Goal: Transaction & Acquisition: Purchase product/service

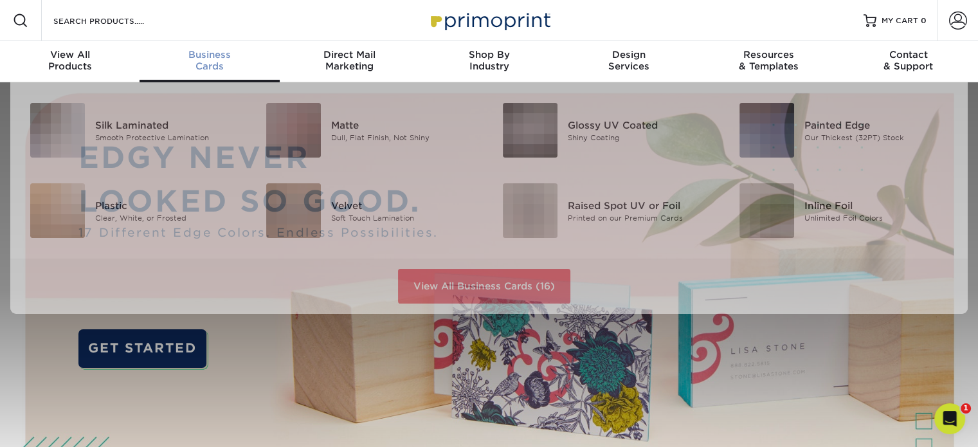
click at [201, 53] on span "Business" at bounding box center [210, 55] width 140 height 12
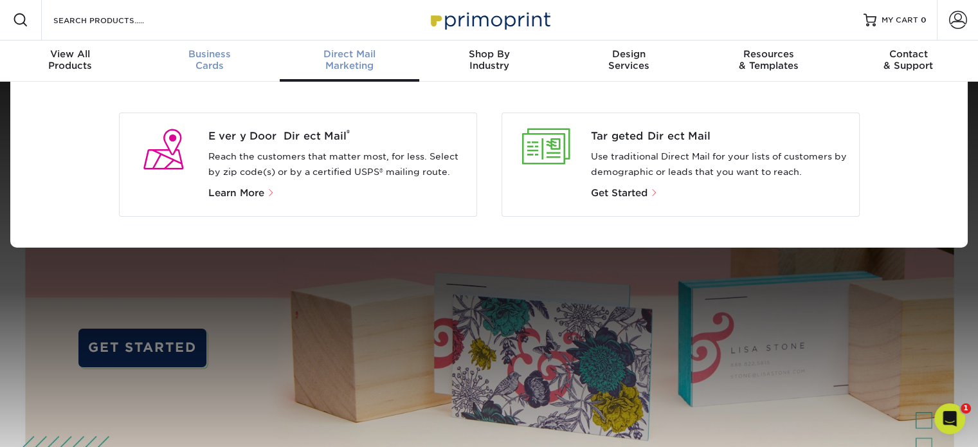
scroll to position [1, 0]
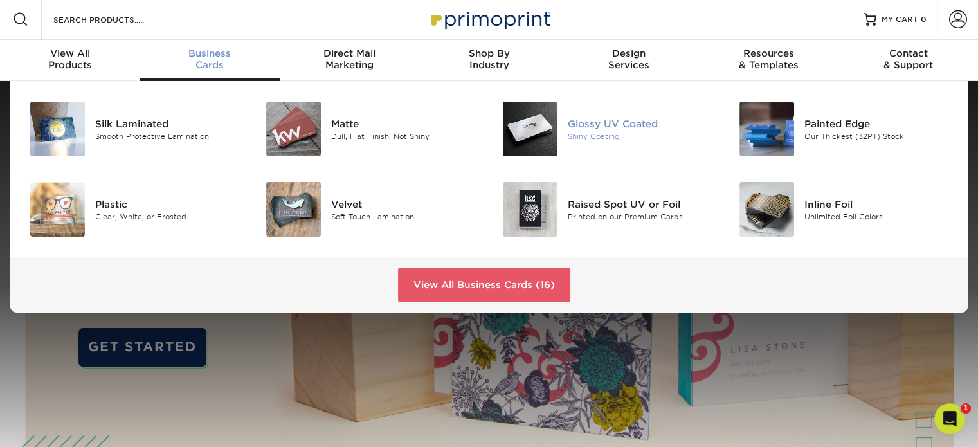
click at [584, 122] on div "Glossy UV Coated" at bounding box center [642, 123] width 148 height 14
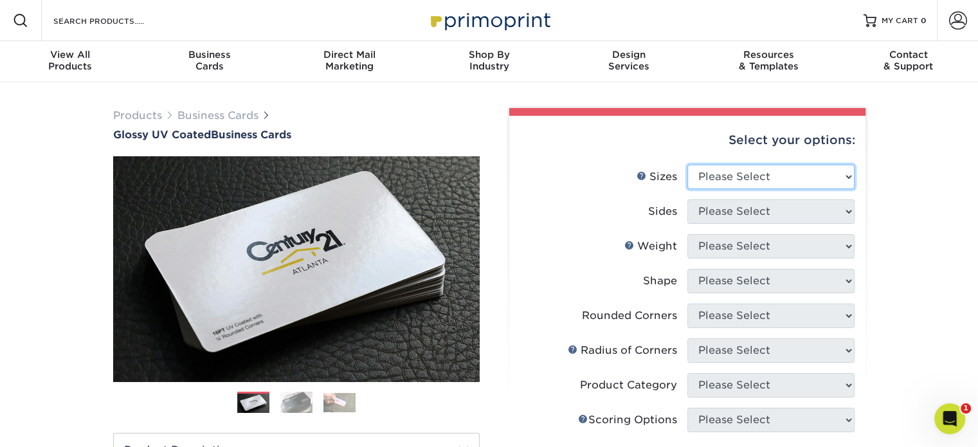
click at [703, 168] on select "Please Select 1.5" x 3.5" - Mini 1.75" x 3.5" - Mini 2" x 2" - Square 2" x 3" -…" at bounding box center [770, 177] width 167 height 24
select select "2.00x3.50"
click at [687, 165] on select "Please Select 1.5" x 3.5" - Mini 1.75" x 3.5" - Mini 2" x 2" - Square 2" x 3" -…" at bounding box center [770, 177] width 167 height 24
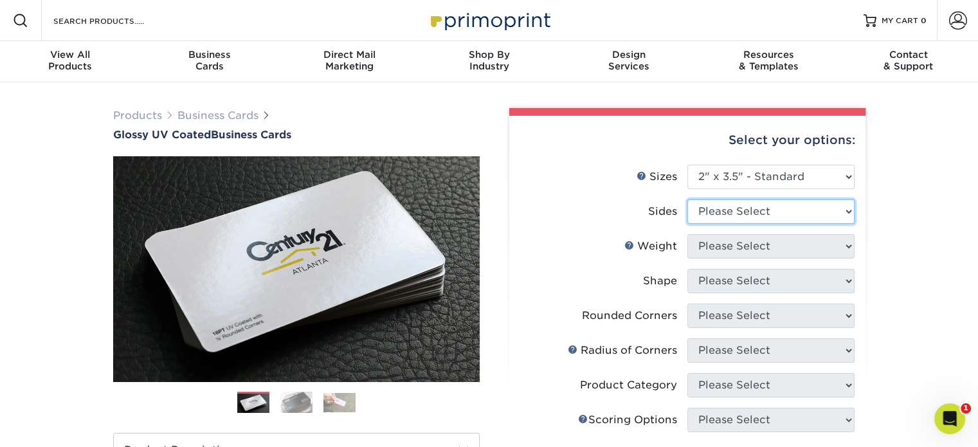
click at [725, 217] on select "Please Select Print Both Sides Print Front Only" at bounding box center [770, 211] width 167 height 24
select select "13abbda7-1d64-4f25-8bb2-c179b224825d"
click at [687, 199] on select "Please Select Print Both Sides Print Front Only" at bounding box center [770, 211] width 167 height 24
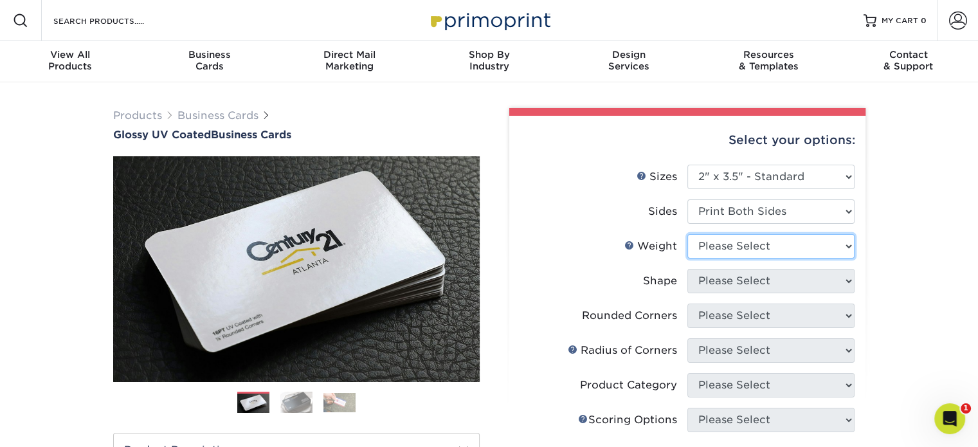
click at [746, 241] on select "Please Select 16PT 14PT" at bounding box center [770, 246] width 167 height 24
select select "16PT"
click at [687, 234] on select "Please Select 16PT 14PT" at bounding box center [770, 246] width 167 height 24
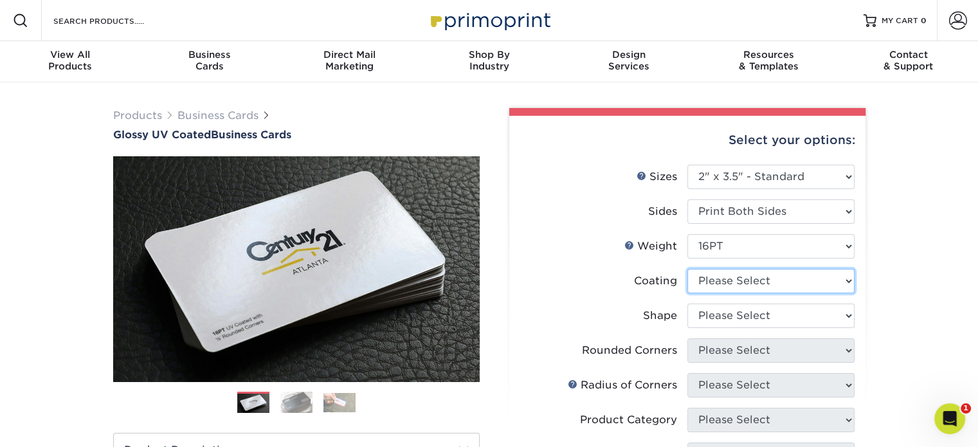
click at [745, 291] on select at bounding box center [770, 281] width 167 height 24
select select "ae367451-b2b8-45df-a344-0f05b6a12993"
click at [687, 269] on select at bounding box center [770, 281] width 167 height 24
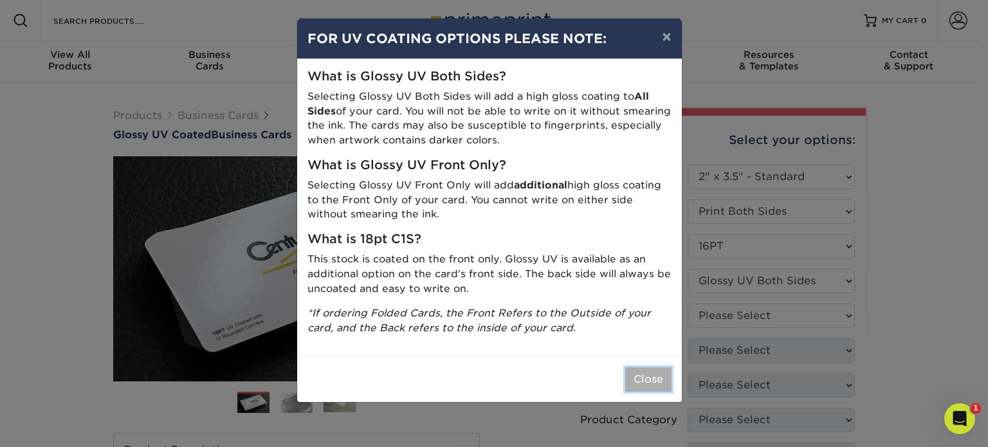
click at [638, 379] on button "Close" at bounding box center [648, 379] width 46 height 24
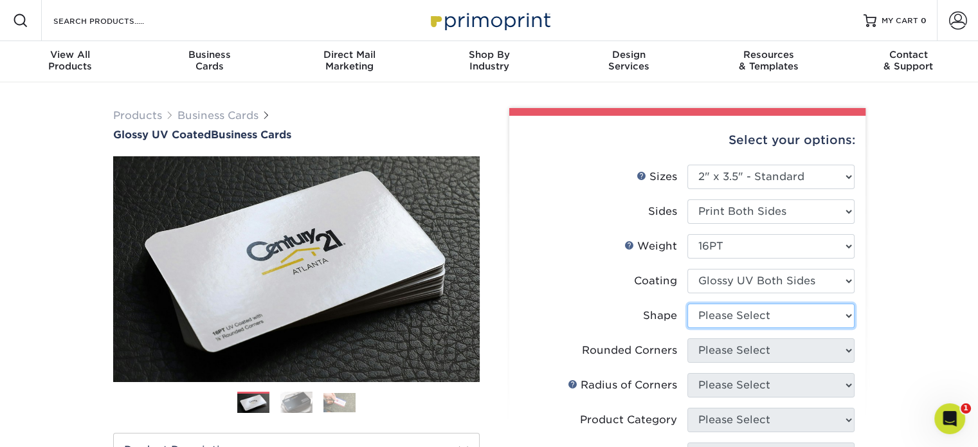
click at [729, 321] on select "Please Select Standard Oval" at bounding box center [770, 316] width 167 height 24
select select "standard"
click at [687, 304] on select "Please Select Standard Oval" at bounding box center [770, 316] width 167 height 24
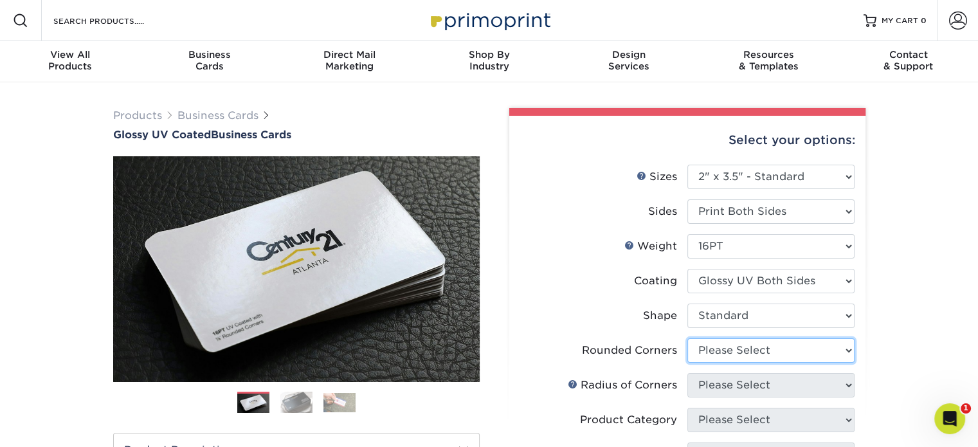
click at [723, 352] on select "Please Select Yes - Round 2 Corners Yes - Round 4 Corners No" at bounding box center [770, 350] width 167 height 24
select select "0"
click at [687, 338] on select "Please Select Yes - Round 2 Corners Yes - Round 4 Corners No" at bounding box center [770, 350] width 167 height 24
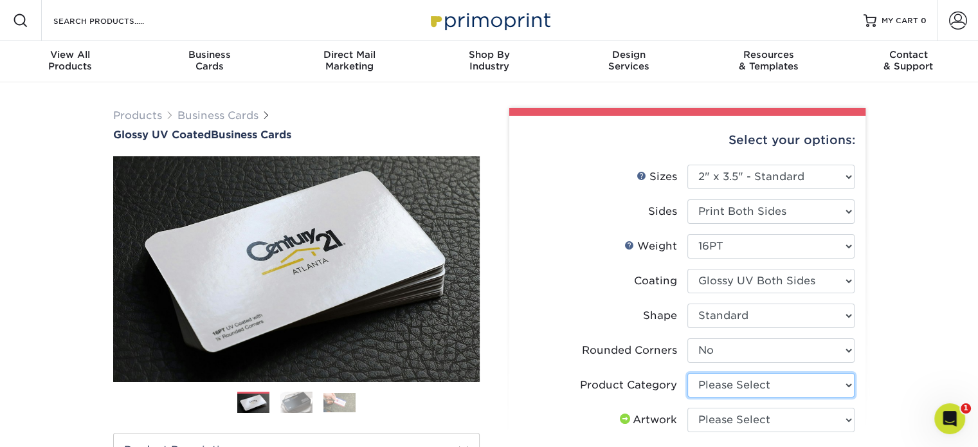
click at [720, 375] on select "Please Select Business Cards" at bounding box center [770, 385] width 167 height 24
select select "3b5148f1-0588-4f88-a218-97bcfdce65c1"
click at [687, 373] on select "Please Select Business Cards" at bounding box center [770, 385] width 167 height 24
click at [715, 420] on select "Please Select I will upload files I need a design - $100" at bounding box center [770, 420] width 167 height 24
select select "upload"
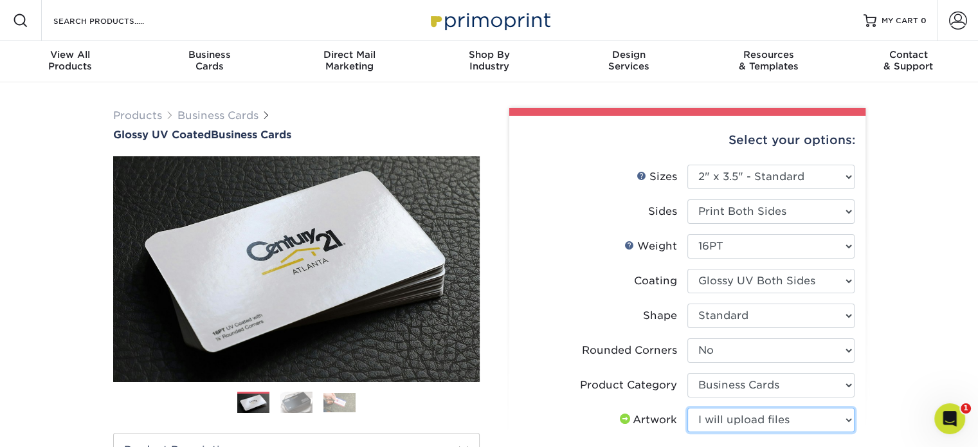
click at [687, 408] on select "Please Select I will upload files I need a design - $100" at bounding box center [770, 420] width 167 height 24
click at [883, 354] on div "Products Business Cards Glossy UV Coated Business Cards Previous Next" at bounding box center [489, 447] width 978 height 731
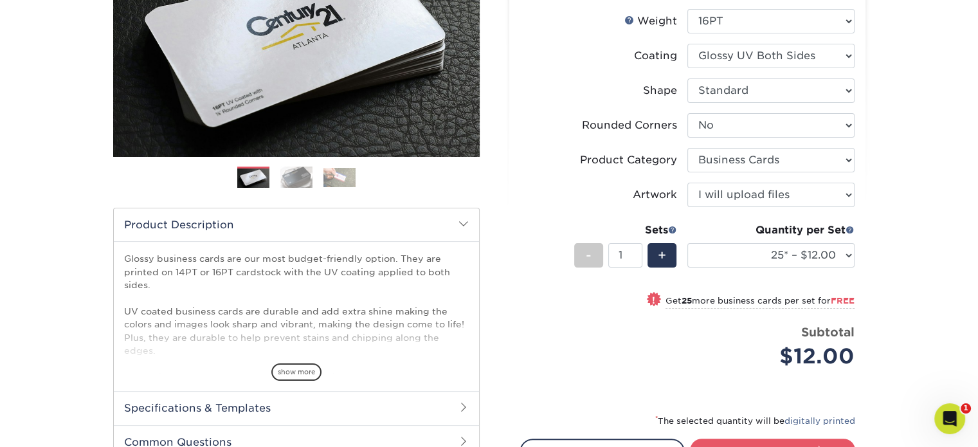
scroll to position [322, 0]
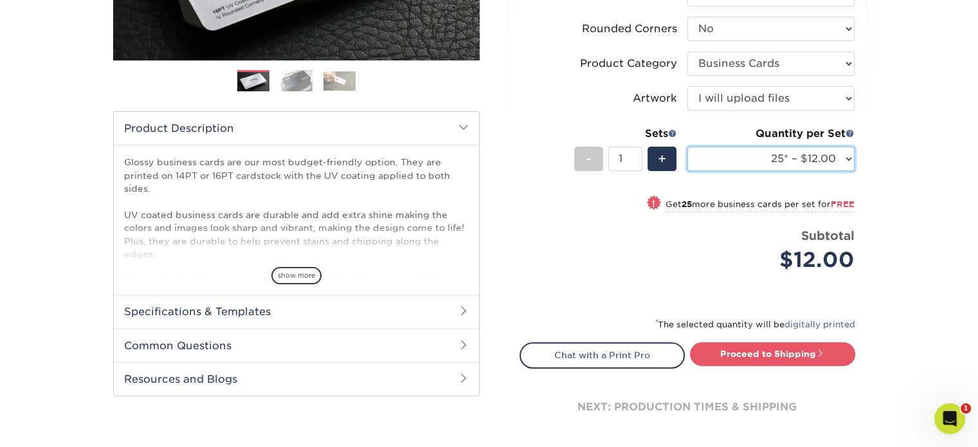
click at [805, 158] on select "25* – $12.00 50* – $12.00 100* – $12.00 250* – $21.00 500 – $42.00 1000 – $53.0…" at bounding box center [770, 159] width 167 height 24
select select "500 – $42.00"
click at [687, 147] on select "25* – $12.00 50* – $12.00 100* – $12.00 250* – $21.00 500 – $42.00 1000 – $53.0…" at bounding box center [770, 159] width 167 height 24
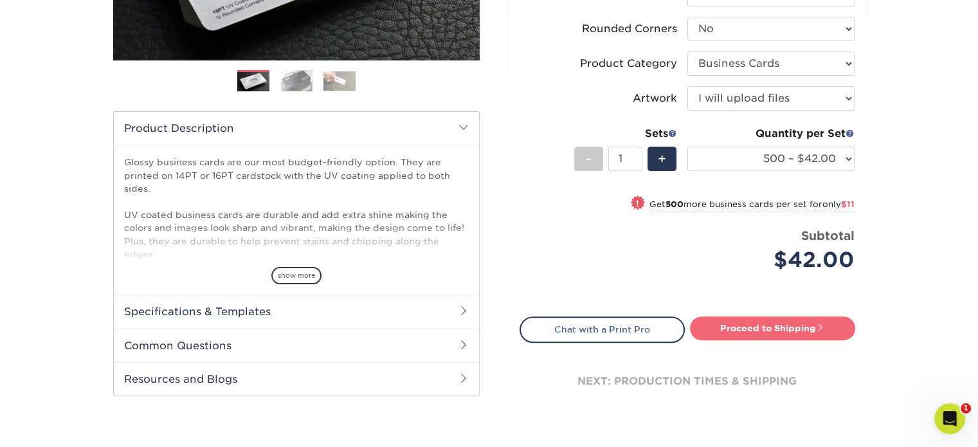
click at [791, 323] on link "Proceed to Shipping" at bounding box center [772, 327] width 165 height 23
type input "Set 1"
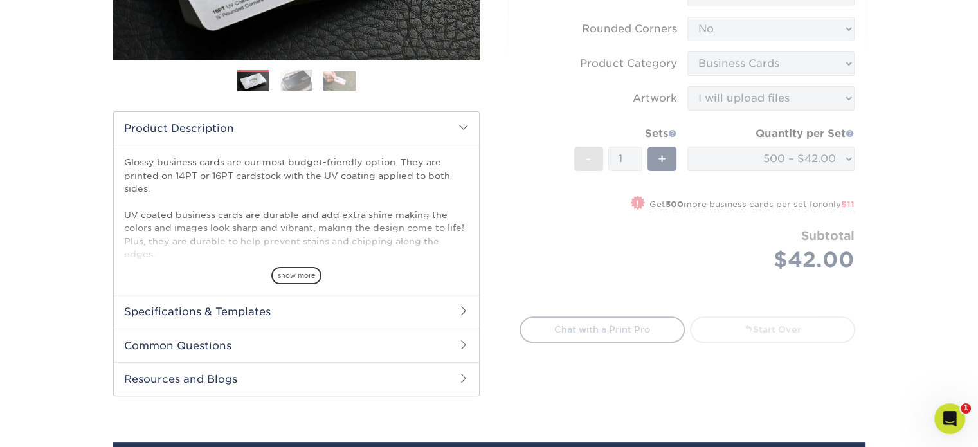
select select "a162d423-fc7d-4fa3-8a25-7602e5a6d5e2"
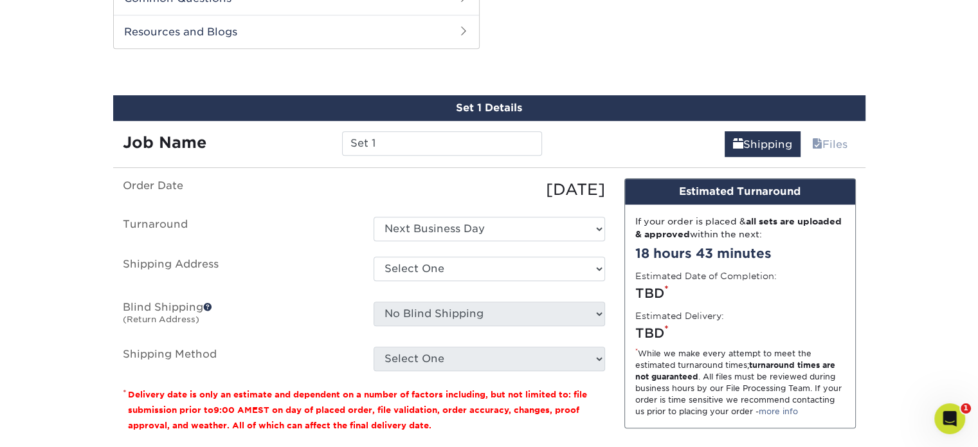
scroll to position [671, 0]
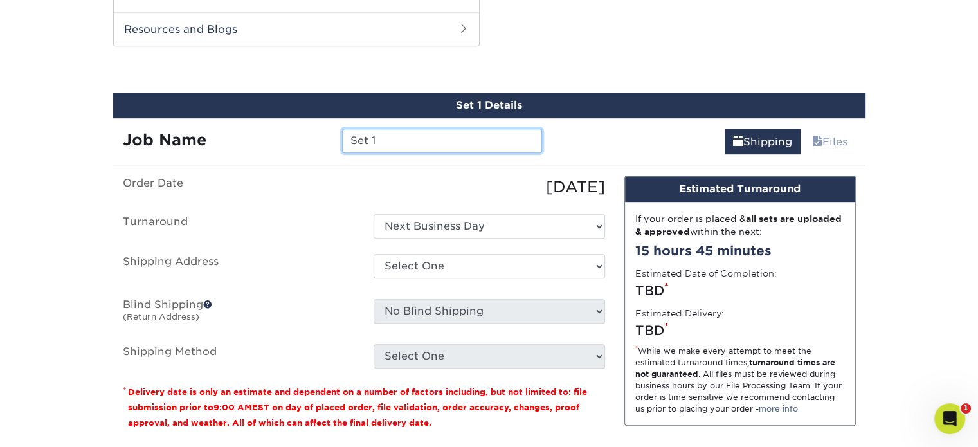
drag, startPoint x: 391, startPoint y: 134, endPoint x: 286, endPoint y: 179, distance: 114.9
click at [286, 179] on div "Set 1 Details Job Name Set 1 Shipping Files You've choosen mailing services! If…" at bounding box center [489, 297] width 752 height 409
type input "Group cards"
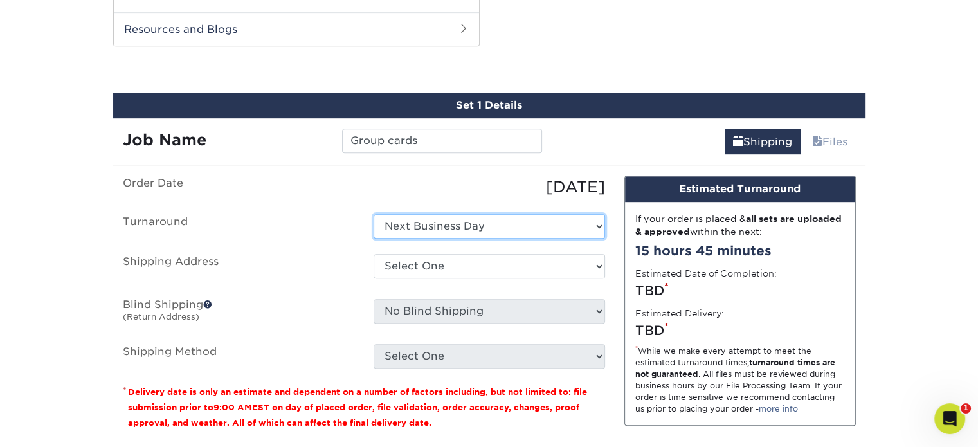
click at [387, 220] on select "Select One Next Business Day" at bounding box center [489, 226] width 231 height 24
click at [399, 227] on select "Select One Next Business Day" at bounding box center [489, 226] width 231 height 24
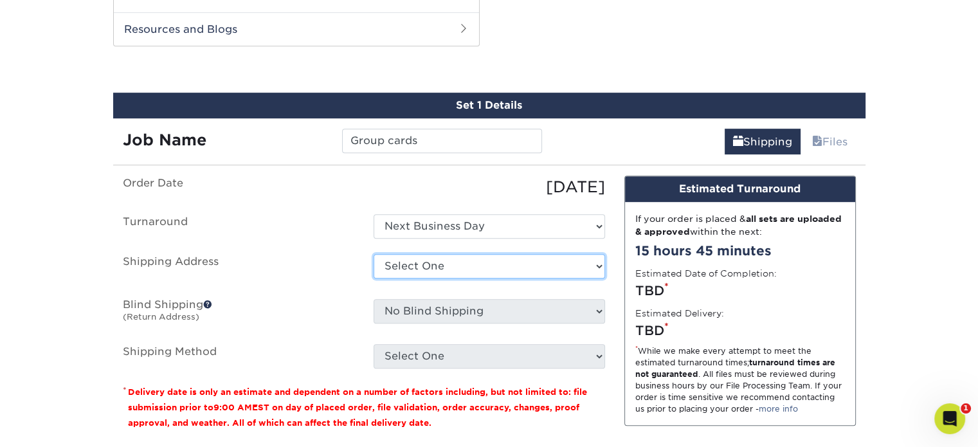
click at [399, 269] on select "Select One + Add New Address - Login" at bounding box center [489, 266] width 231 height 24
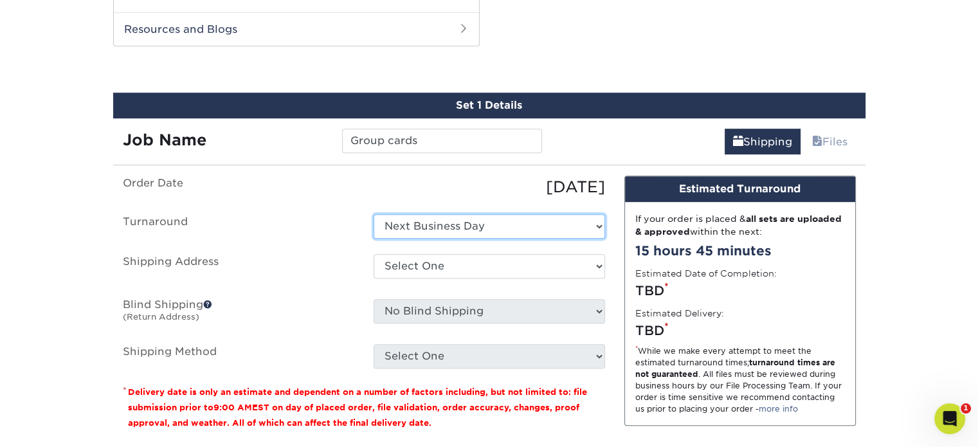
click at [509, 218] on select "Select One Next Business Day" at bounding box center [489, 226] width 231 height 24
select select "-1"
click at [374, 214] on select "Select One Next Business Day" at bounding box center [489, 226] width 231 height 24
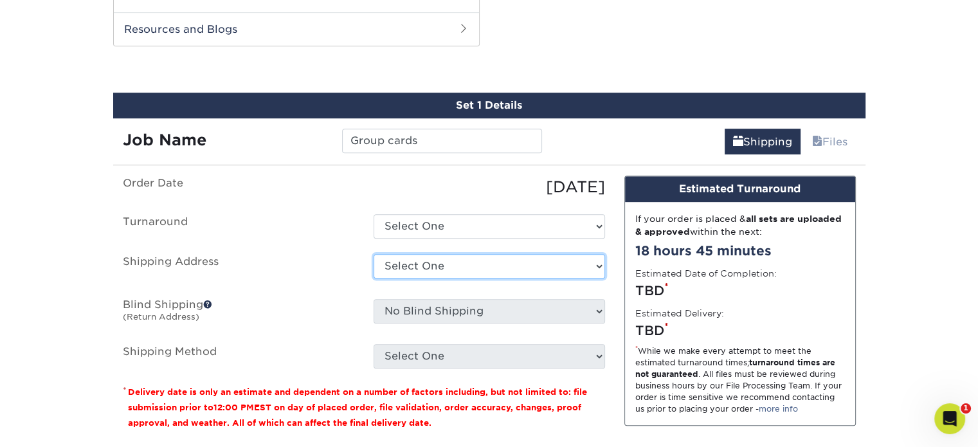
click at [478, 260] on select "Select One + Add New Address - Login" at bounding box center [489, 266] width 231 height 24
click at [400, 181] on div "08/26/2025" at bounding box center [489, 187] width 251 height 23
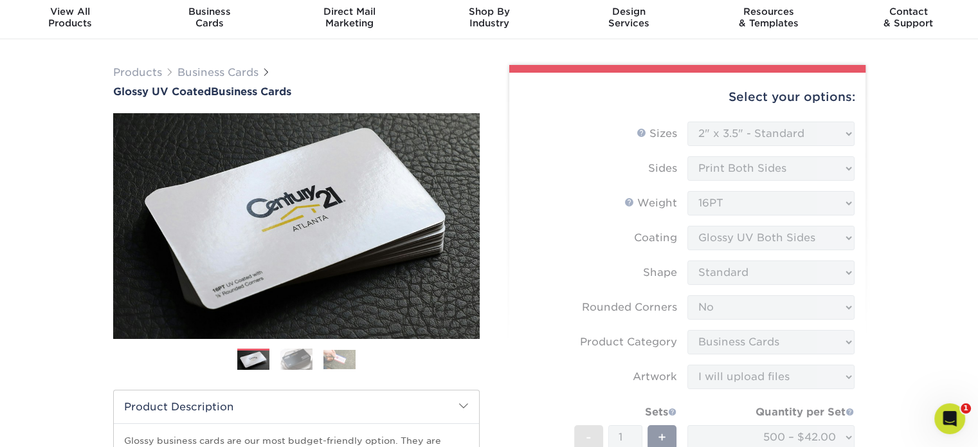
scroll to position [0, 0]
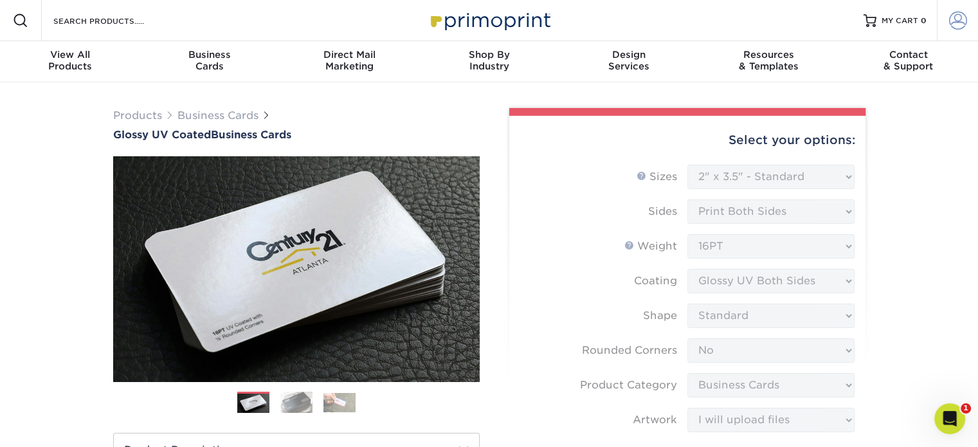
click at [955, 17] on span at bounding box center [958, 21] width 18 height 18
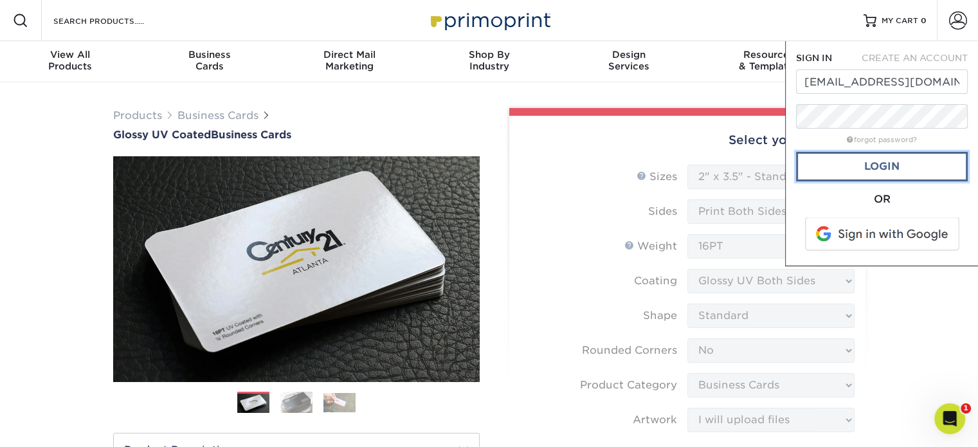
click at [875, 158] on link "Login" at bounding box center [882, 167] width 172 height 30
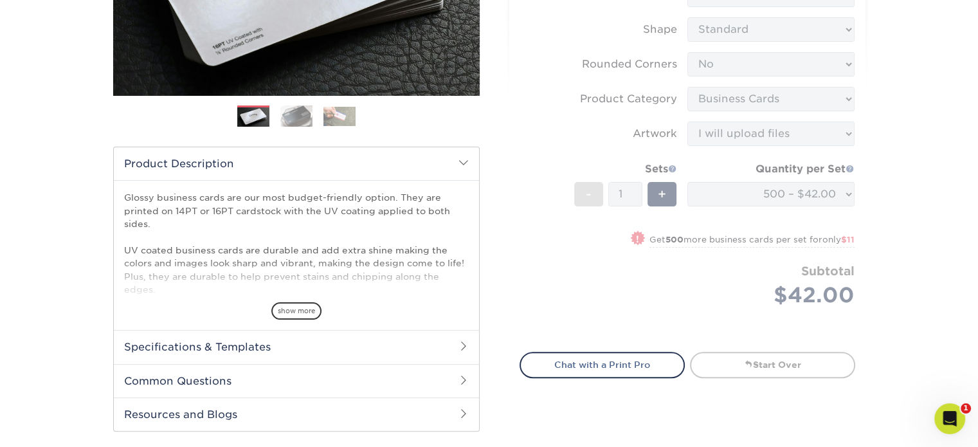
scroll to position [257, 0]
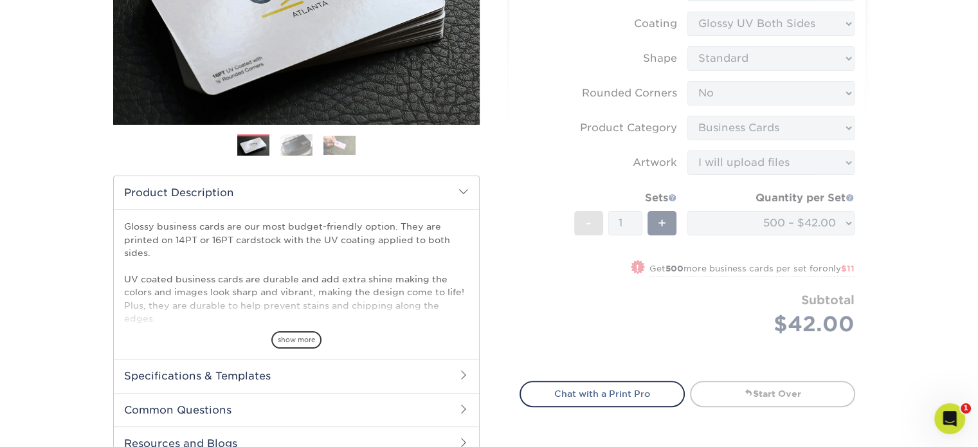
click at [541, 316] on form "Sizes Help Sizes Please Select 1.5" x 3.5" - Mini 1.75" x 3.5" - Mini 2" x 2" -…" at bounding box center [688, 136] width 336 height 458
click at [541, 315] on form "Sizes Help Sizes Please Select 1.5" x 3.5" - Mini 1.75" x 3.5" - Mini 2" x 2" -…" at bounding box center [688, 136] width 336 height 458
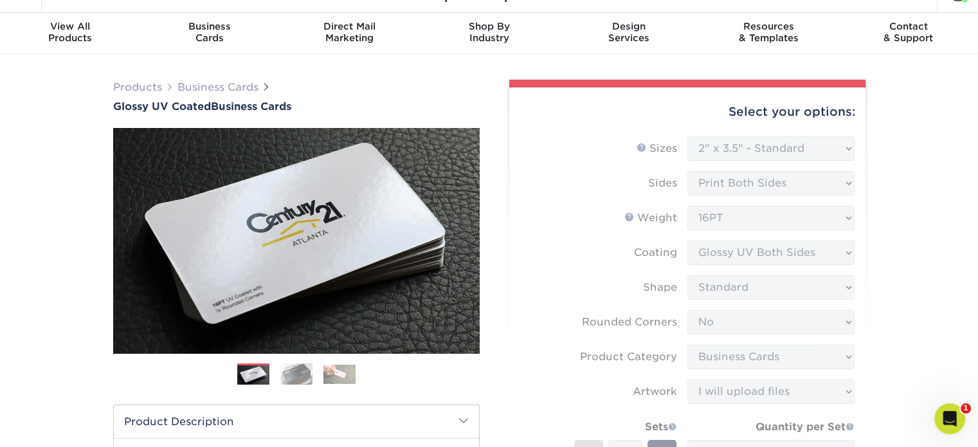
scroll to position [0, 0]
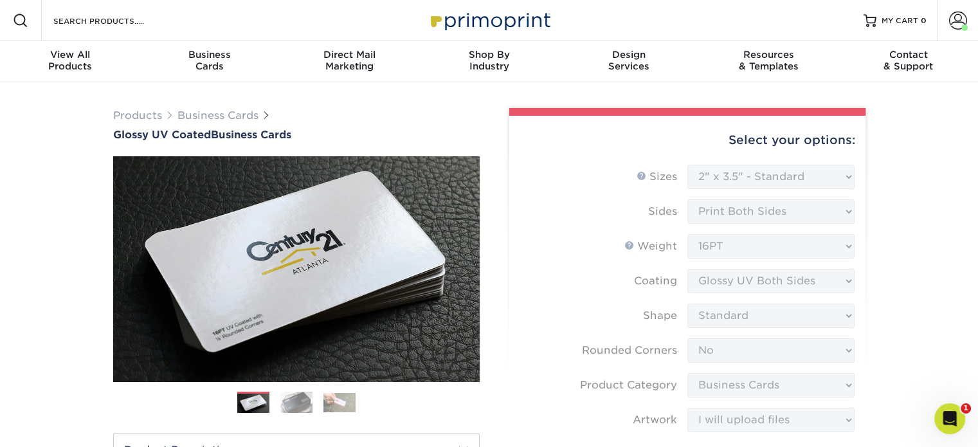
click at [535, 176] on form "Sizes Help Sizes Please Select 1.5" x 3.5" - Mini 1.75" x 3.5" - Mini 2" x 2" -…" at bounding box center [688, 394] width 336 height 458
click at [703, 174] on form "Sizes Help Sizes Please Select 1.5" x 3.5" - Mini 1.75" x 3.5" - Mini 2" x 2" -…" at bounding box center [688, 394] width 336 height 458
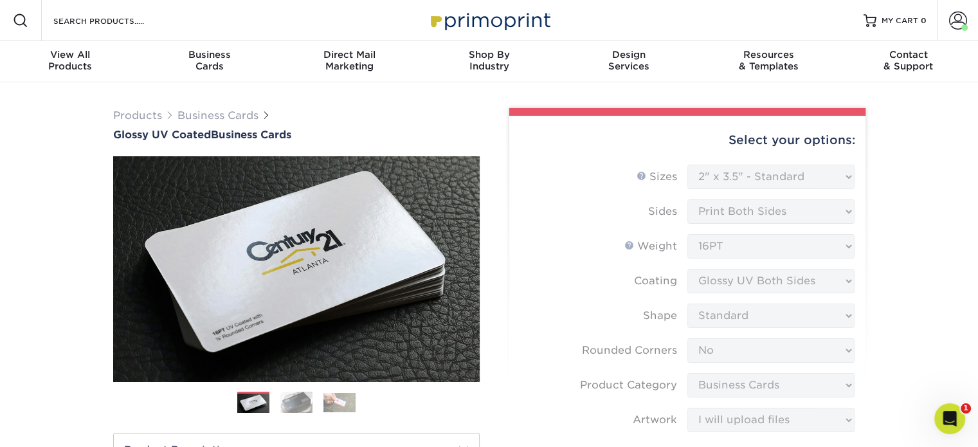
click at [703, 174] on form "Sizes Help Sizes Please Select 1.5" x 3.5" - Mini 1.75" x 3.5" - Mini 2" x 2" -…" at bounding box center [688, 394] width 336 height 458
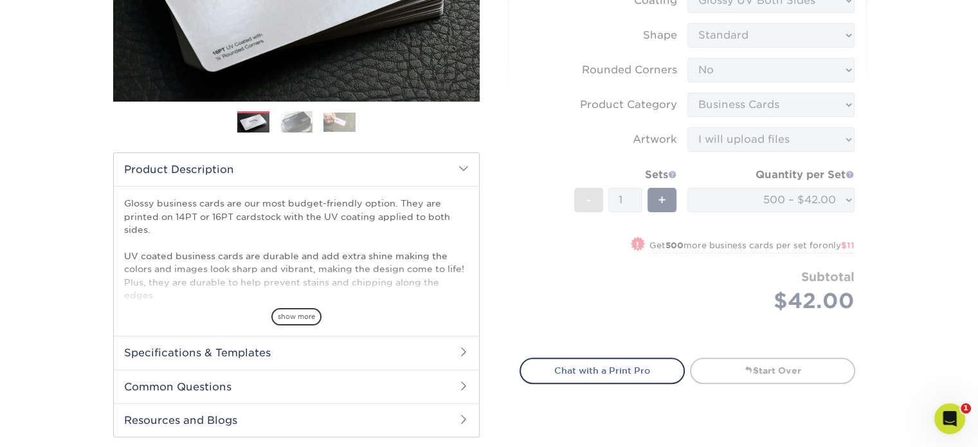
scroll to position [257, 0]
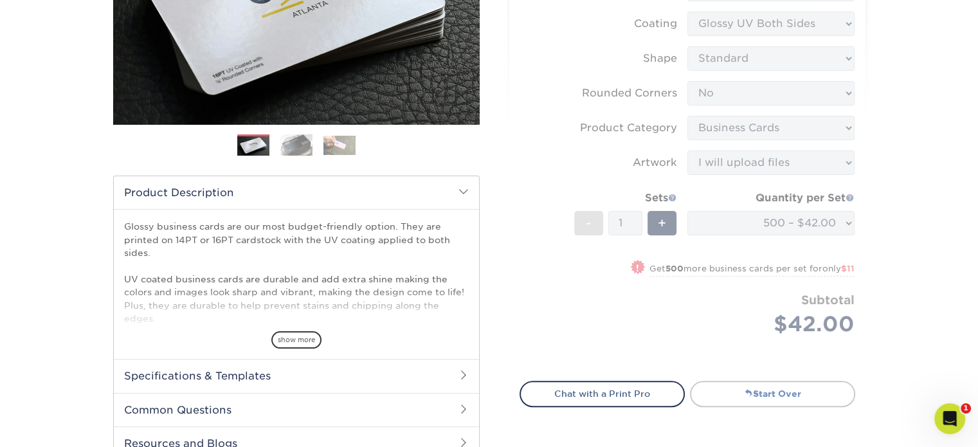
click at [749, 392] on span at bounding box center [748, 392] width 9 height 9
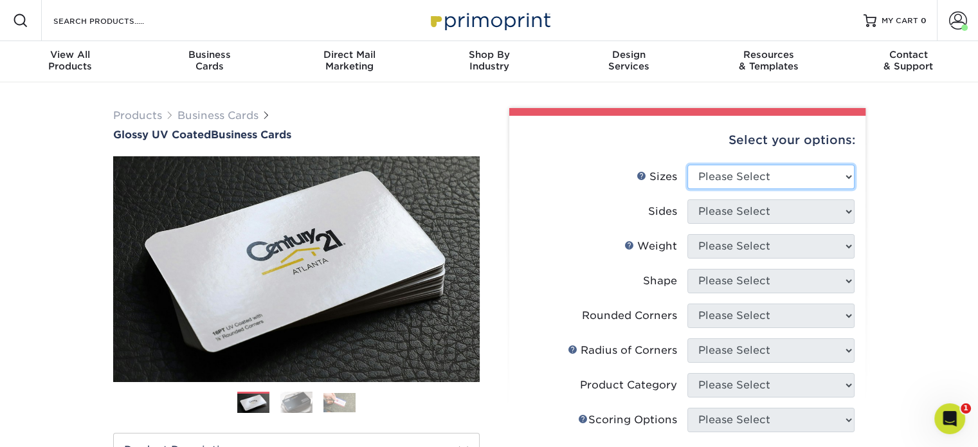
click at [711, 182] on select "Please Select 1.5" x 3.5" - Mini 1.75" x 3.5" - Mini 2" x 2" - Square 2" x 3" -…" at bounding box center [770, 177] width 167 height 24
select select "2.00x3.50"
click at [687, 165] on select "Please Select 1.5" x 3.5" - Mini 1.75" x 3.5" - Mini 2" x 2" - Square 2" x 3" -…" at bounding box center [770, 177] width 167 height 24
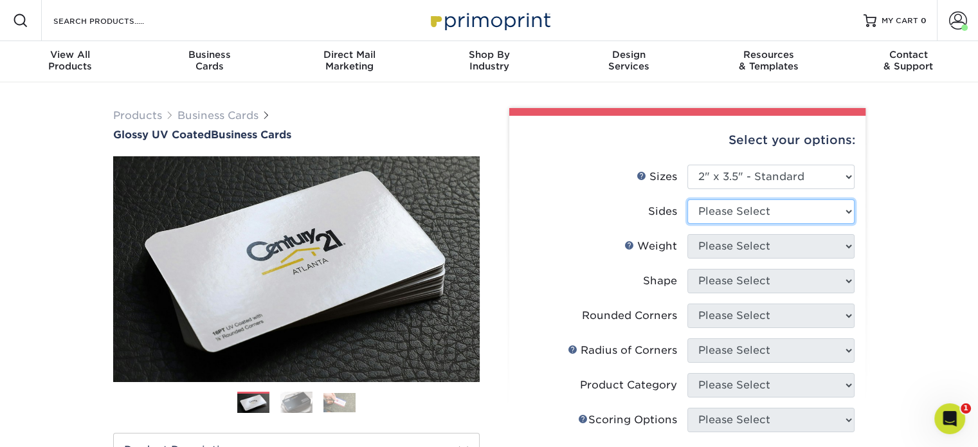
click at [713, 204] on select "Please Select Print Both Sides Print Front Only" at bounding box center [770, 211] width 167 height 24
select select "13abbda7-1d64-4f25-8bb2-c179b224825d"
click at [687, 199] on select "Please Select Print Both Sides Print Front Only" at bounding box center [770, 211] width 167 height 24
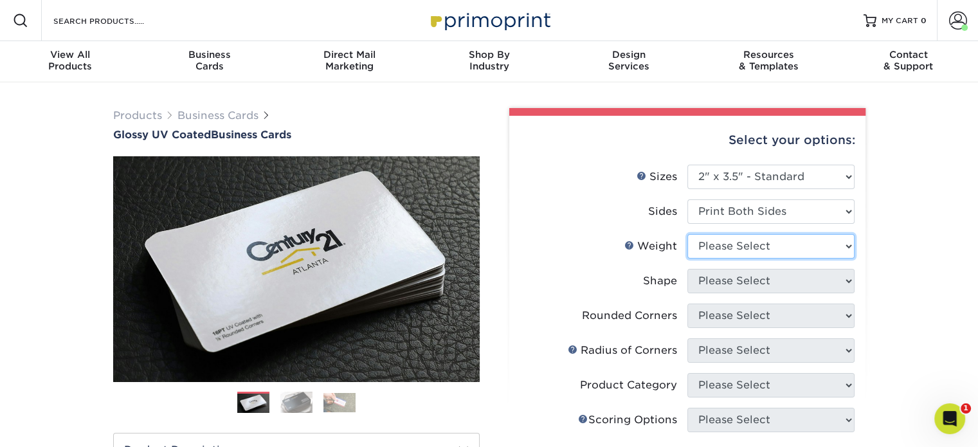
click at [727, 244] on select "Please Select 16PT 14PT" at bounding box center [770, 246] width 167 height 24
select select "16PT"
click at [687, 234] on select "Please Select 16PT 14PT" at bounding box center [770, 246] width 167 height 24
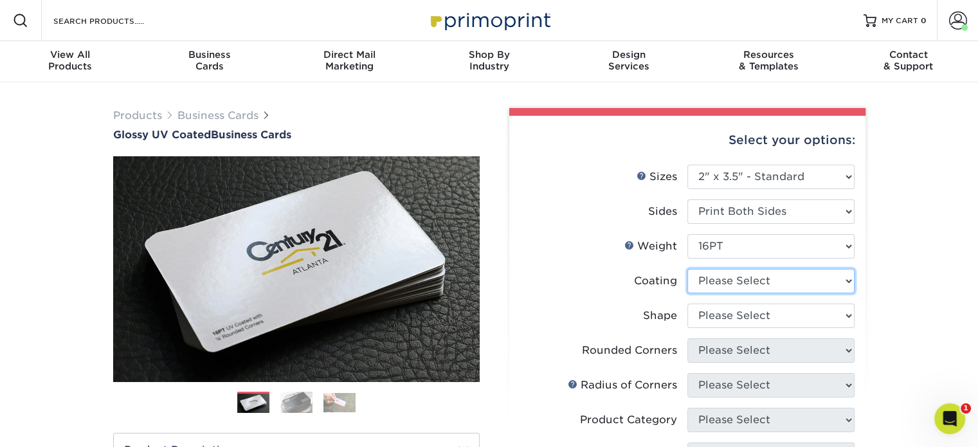
click at [725, 282] on select at bounding box center [770, 281] width 167 height 24
select select "ae367451-b2b8-45df-a344-0f05b6a12993"
click at [687, 269] on select at bounding box center [770, 281] width 167 height 24
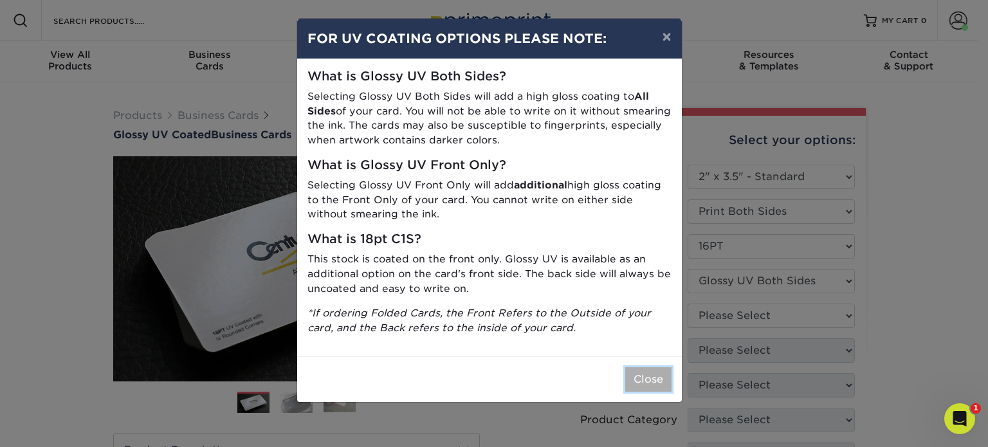
click at [641, 375] on button "Close" at bounding box center [648, 379] width 46 height 24
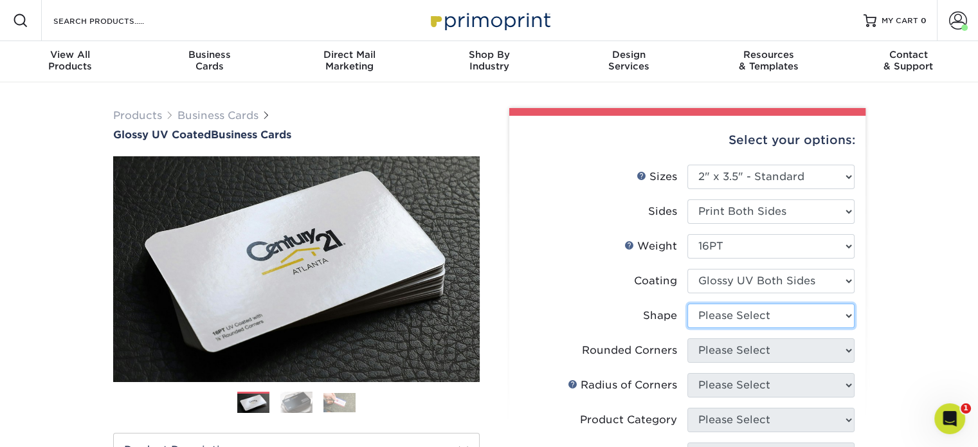
click at [716, 318] on select "Please Select Standard Oval" at bounding box center [770, 316] width 167 height 24
select select "standard"
click at [687, 304] on select "Please Select Standard Oval" at bounding box center [770, 316] width 167 height 24
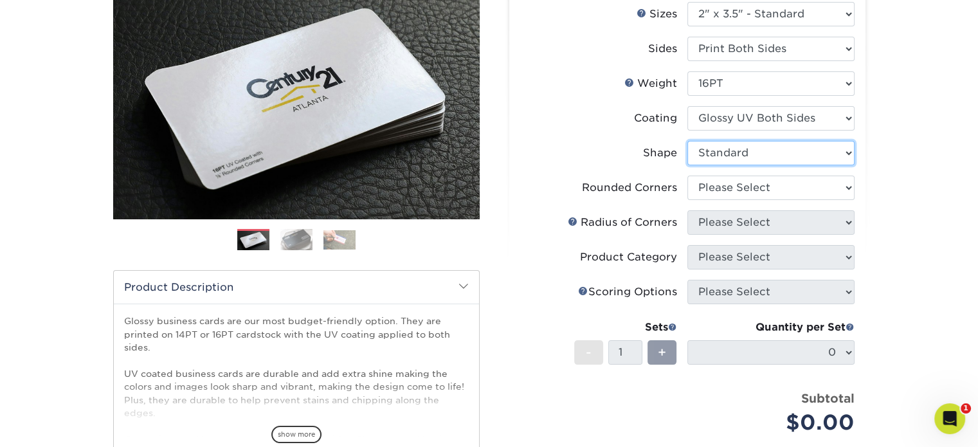
scroll to position [193, 0]
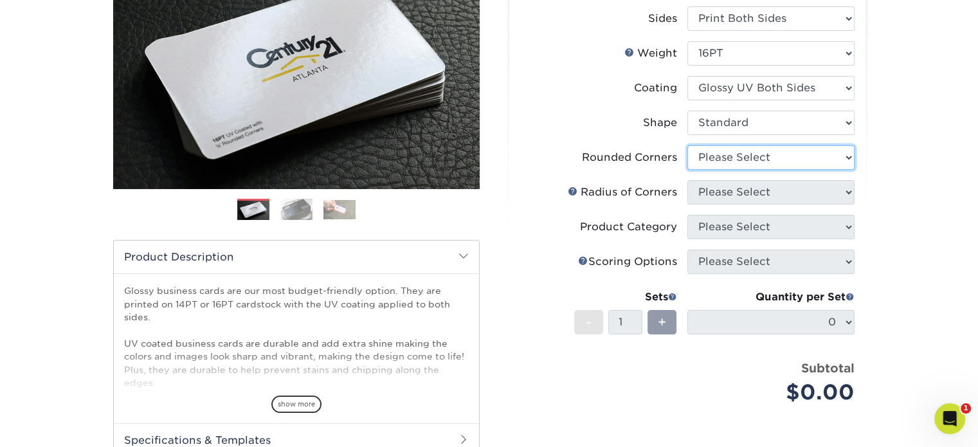
click at [714, 162] on select "Please Select Yes - Round 2 Corners Yes - Round 4 Corners No" at bounding box center [770, 157] width 167 height 24
select select "0"
click at [687, 145] on select "Please Select Yes - Round 2 Corners Yes - Round 4 Corners No" at bounding box center [770, 157] width 167 height 24
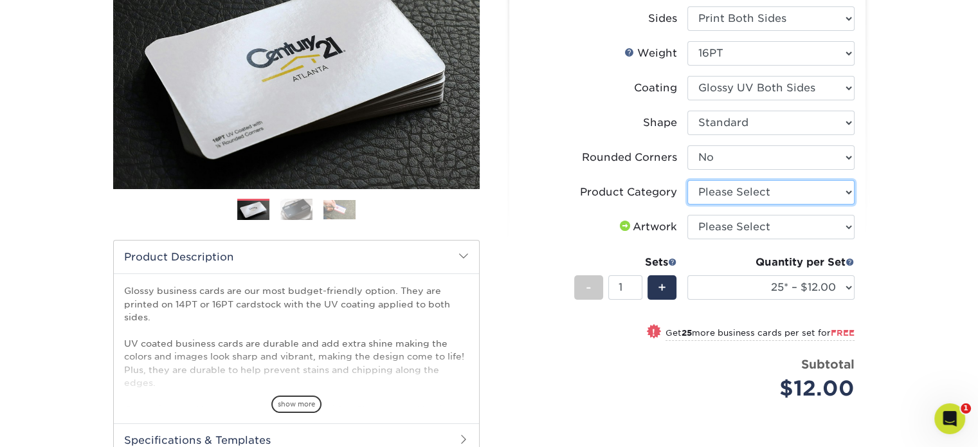
click at [710, 188] on select "Please Select Business Cards" at bounding box center [770, 192] width 167 height 24
select select "3b5148f1-0588-4f88-a218-97bcfdce65c1"
click at [687, 180] on select "Please Select Business Cards" at bounding box center [770, 192] width 167 height 24
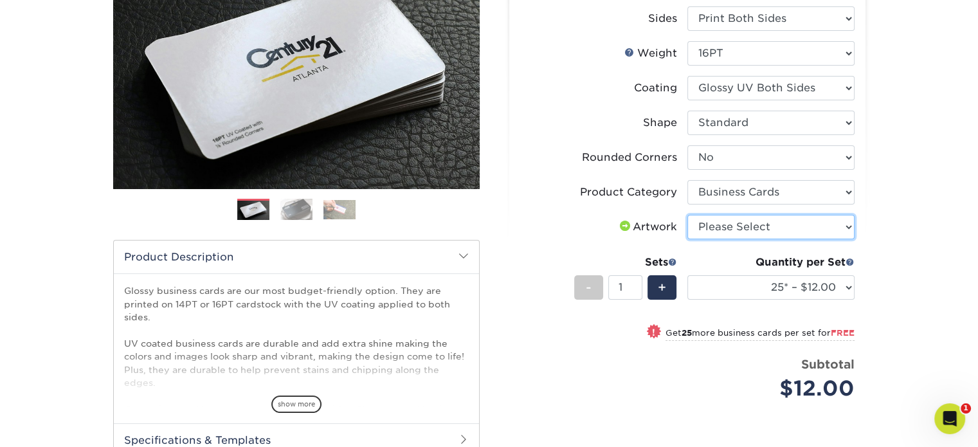
click at [705, 230] on select "Please Select I will upload files I need a design - $100" at bounding box center [770, 227] width 167 height 24
select select "upload"
click at [687, 215] on select "Please Select I will upload files I need a design - $100" at bounding box center [770, 227] width 167 height 24
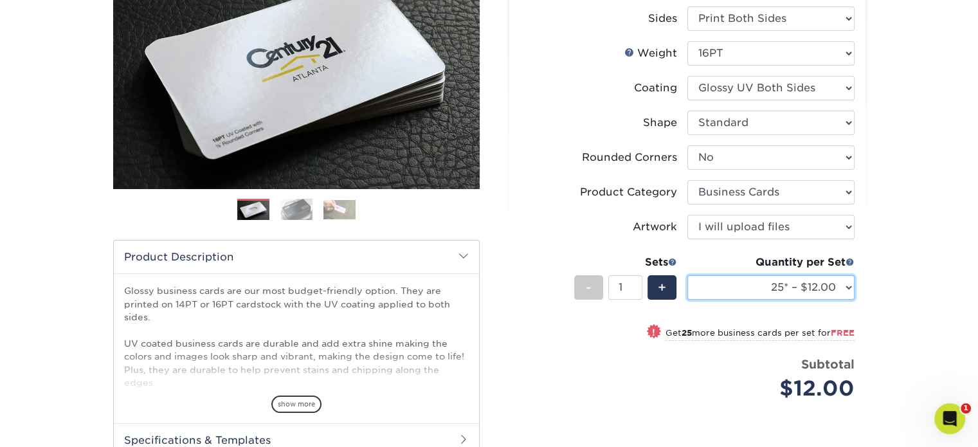
click at [750, 285] on select "25* – $12.00 50* – $12.00 100* – $12.00 250* – $21.00 500 – $42.00 1000 – $53.0…" at bounding box center [770, 287] width 167 height 24
select select "500 – $42.00"
click at [687, 275] on select "25* – $12.00 50* – $12.00 100* – $12.00 250* – $21.00 500 – $42.00 1000 – $53.0…" at bounding box center [770, 287] width 167 height 24
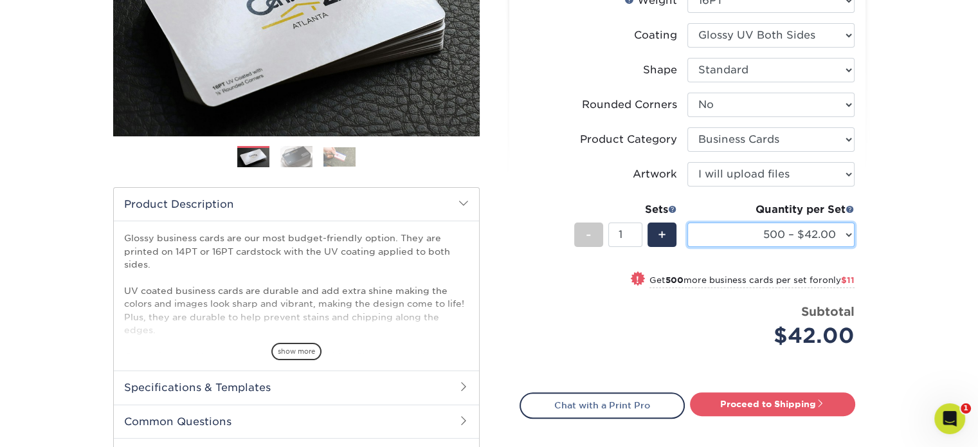
scroll to position [322, 0]
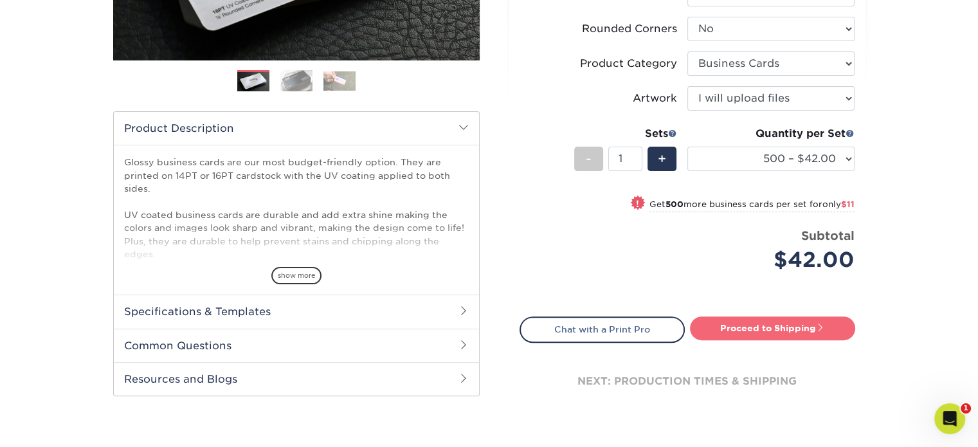
click at [727, 323] on link "Proceed to Shipping" at bounding box center [772, 327] width 165 height 23
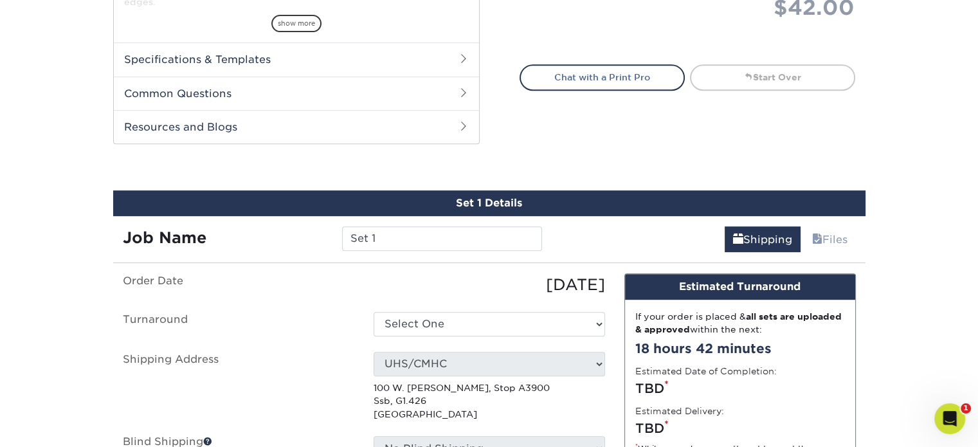
scroll to position [671, 0]
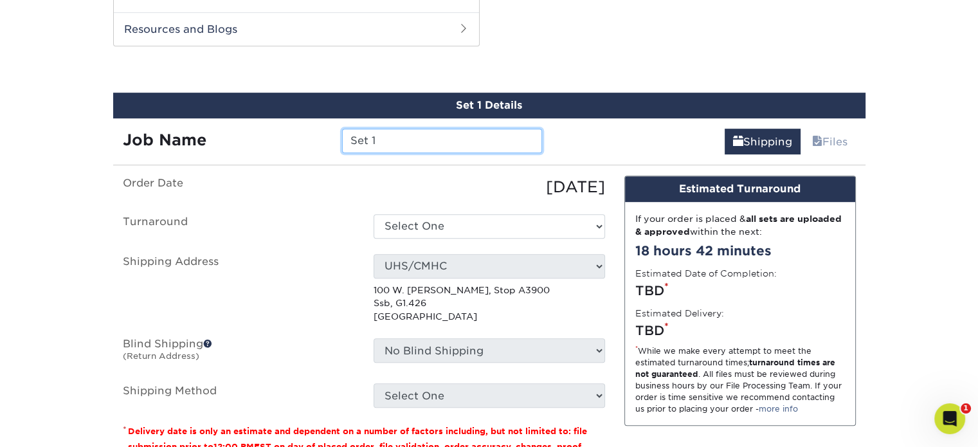
drag, startPoint x: 378, startPoint y: 131, endPoint x: 308, endPoint y: 141, distance: 70.8
click at [308, 141] on div "Job Name Set 1" at bounding box center [332, 141] width 439 height 24
type input "Group cards"
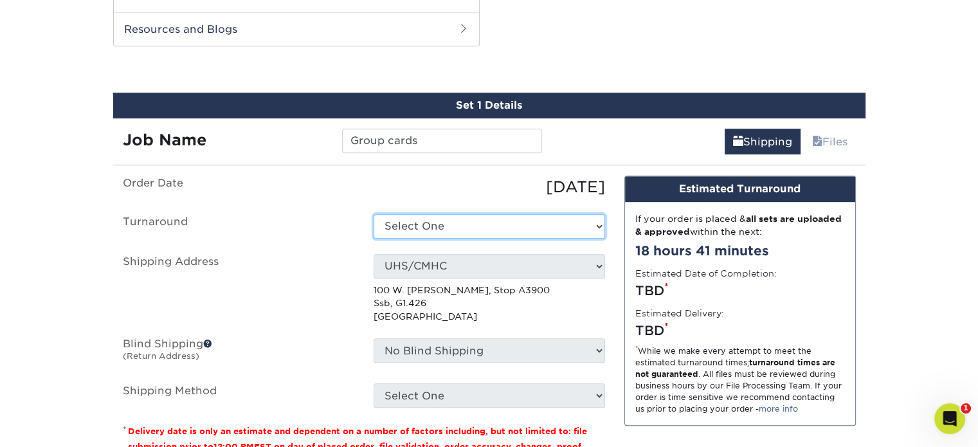
click at [383, 218] on select "Select One 2-4 Business Days 2 Day Next Business Day" at bounding box center [489, 226] width 231 height 24
select select "9ebc2889-b7ff-45b8-8d3b-bb5a09736017"
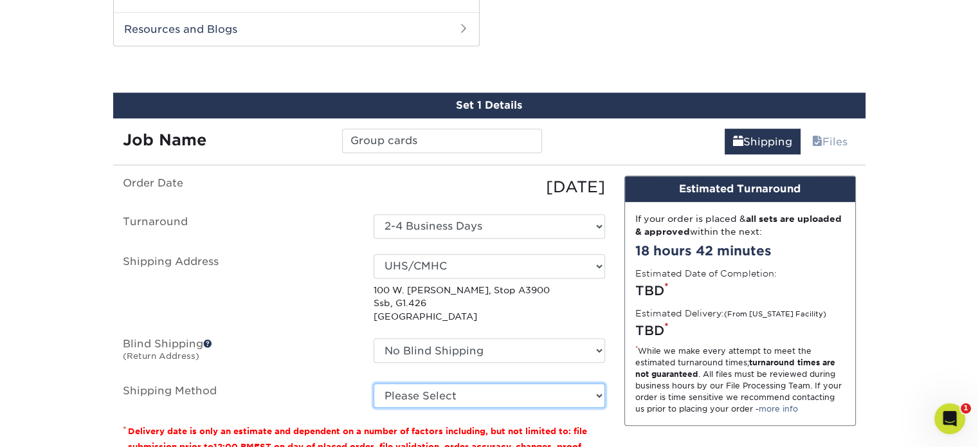
click at [430, 387] on select "Please Select Ground Shipping (+$8.96) 3 Day Shipping Service (+$15.34) 2 Day A…" at bounding box center [489, 395] width 231 height 24
select select "03"
click at [374, 383] on select "Please Select Ground Shipping (+$8.96) 3 Day Shipping Service (+$15.34) 2 Day A…" at bounding box center [489, 395] width 231 height 24
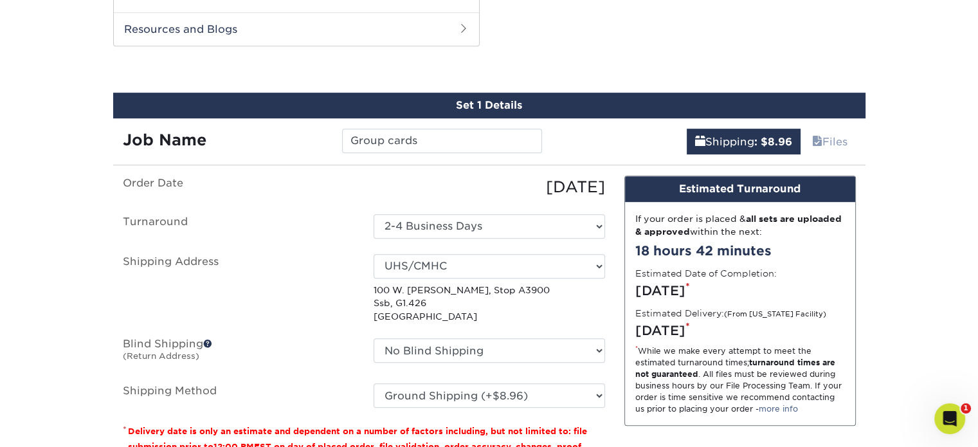
click at [317, 374] on ul "Order Date 08/26/2025 Turnaround Select One 2-4 Business Days 2 Day Next Busine…" at bounding box center [364, 292] width 482 height 232
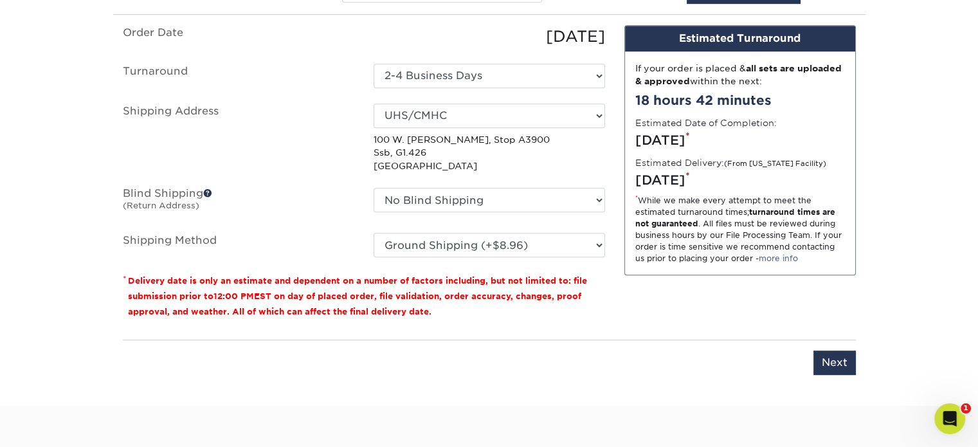
scroll to position [929, 0]
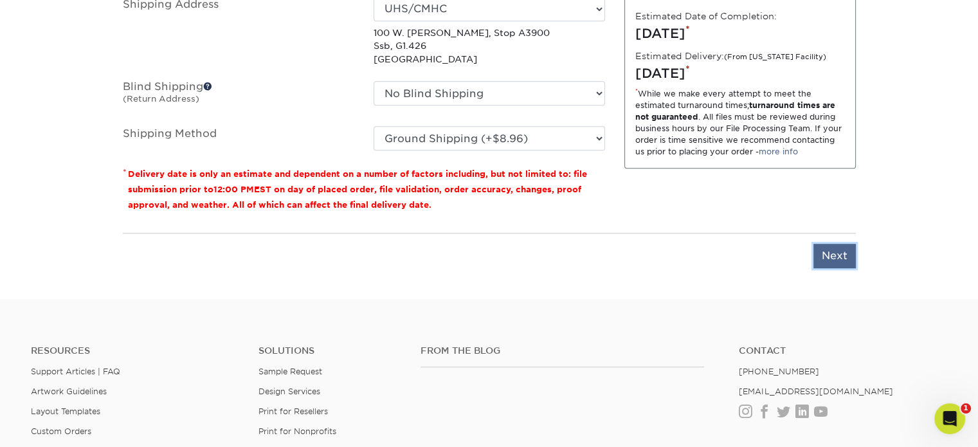
click at [828, 244] on input "Next" at bounding box center [834, 256] width 42 height 24
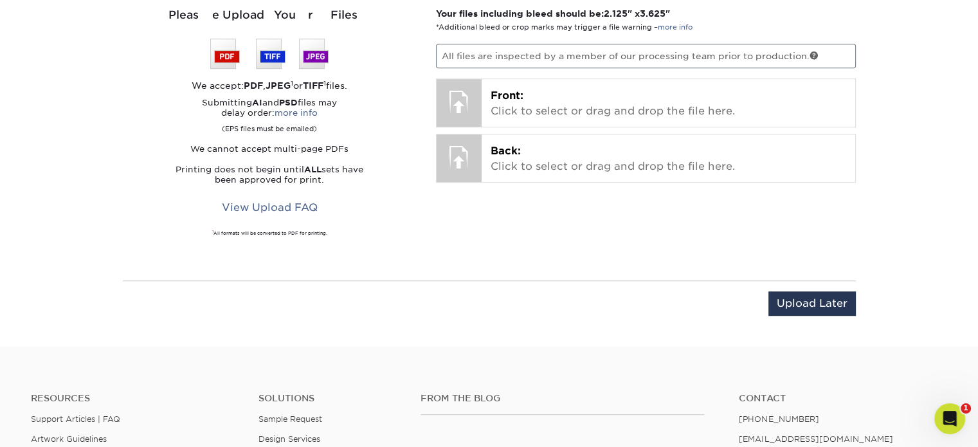
scroll to position [736, 0]
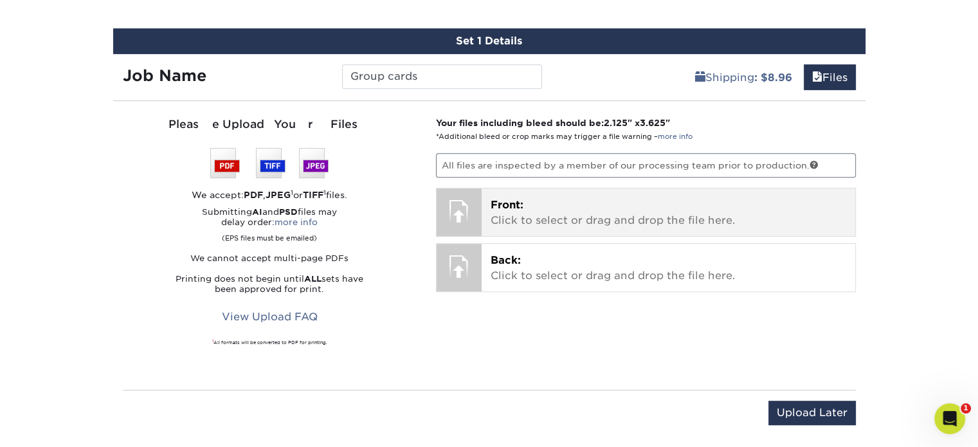
click at [653, 212] on p "Front: Click to select or drag and drop the file here." at bounding box center [669, 212] width 356 height 31
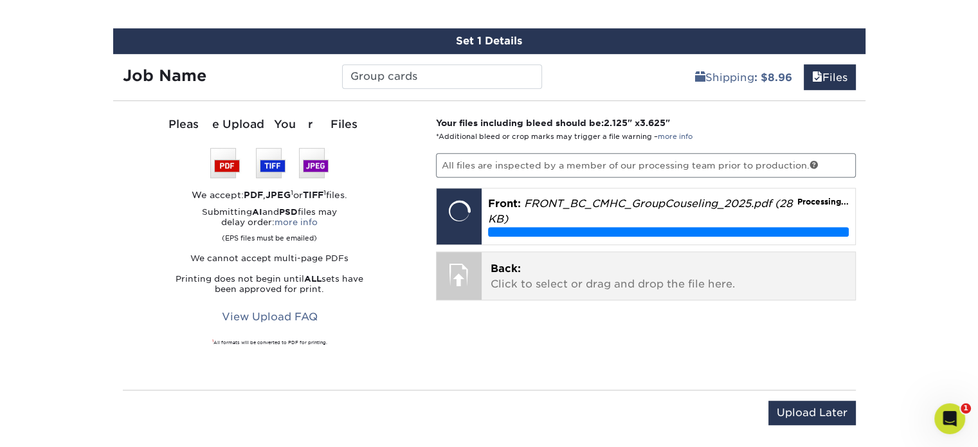
click at [558, 266] on p "Back: Click to select or drag and drop the file here." at bounding box center [669, 276] width 356 height 31
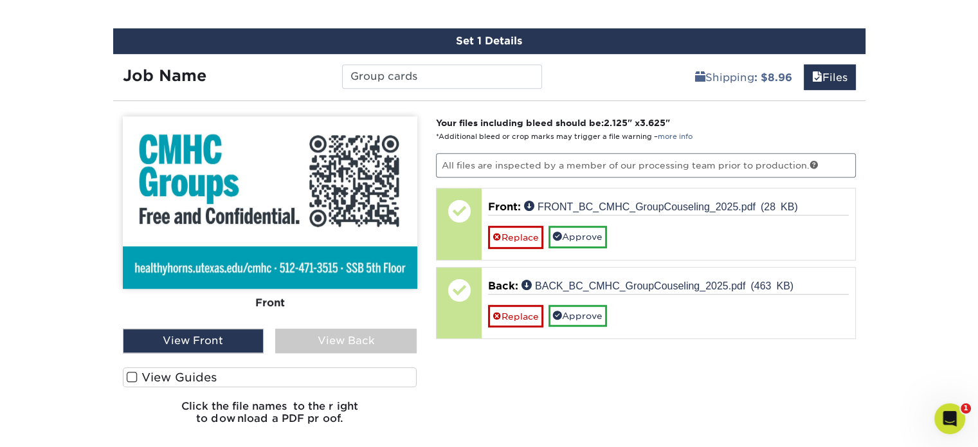
click at [358, 332] on div "View Back" at bounding box center [345, 341] width 141 height 24
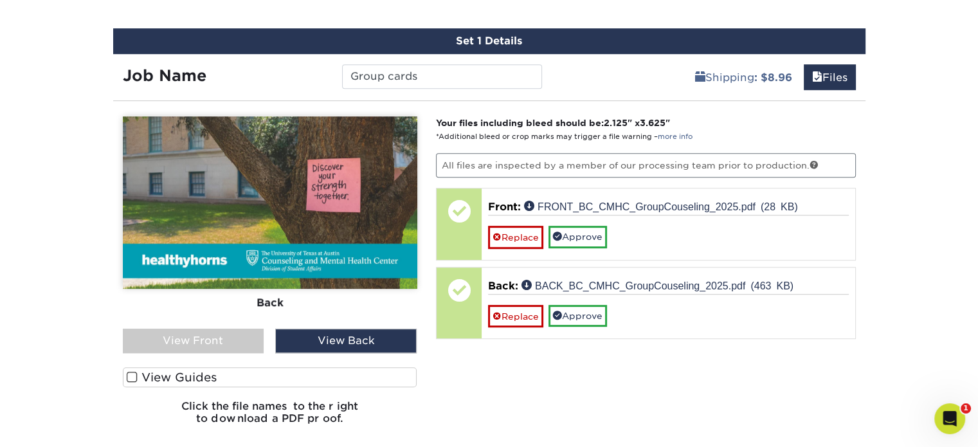
click at [206, 329] on div "View Front" at bounding box center [193, 341] width 141 height 24
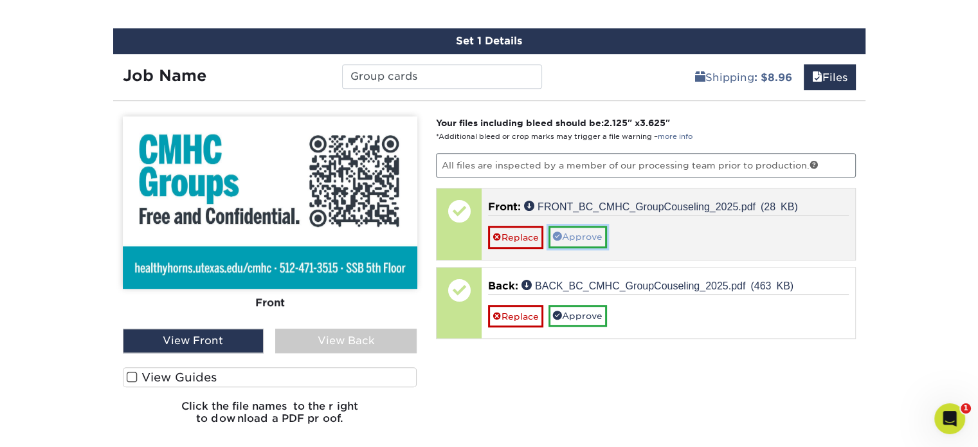
click at [578, 226] on link "Approve" at bounding box center [578, 237] width 59 height 22
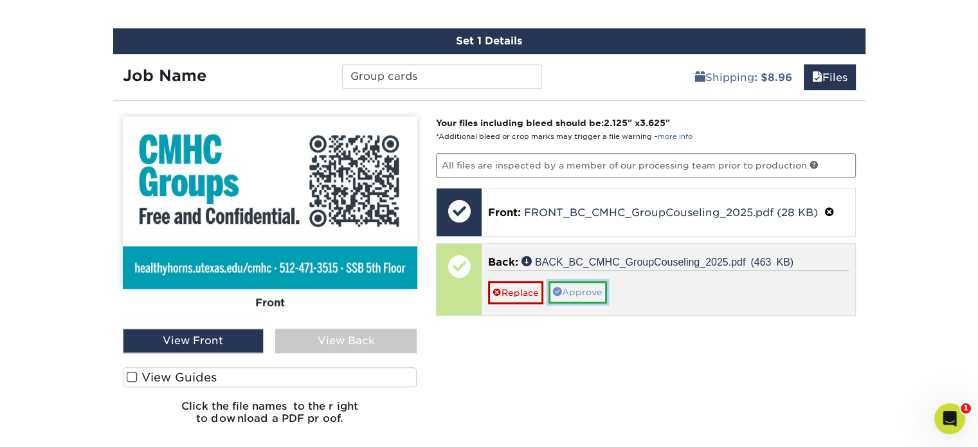
click at [574, 281] on link "Approve" at bounding box center [578, 292] width 59 height 22
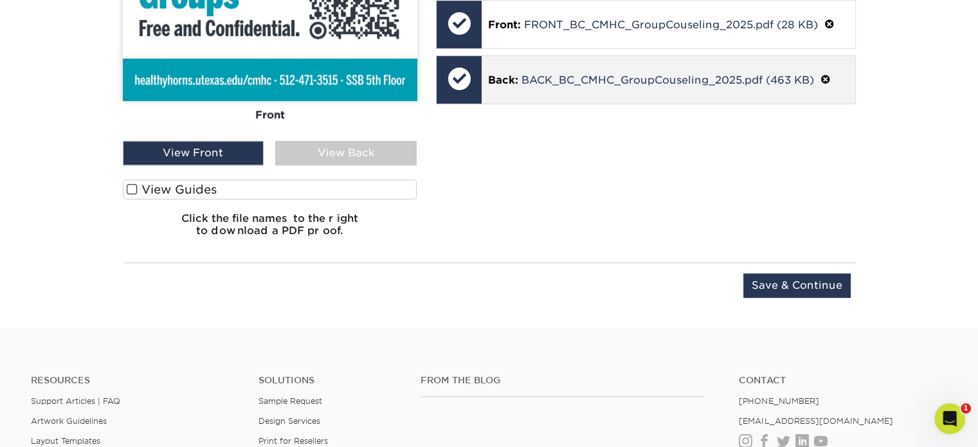
scroll to position [929, 0]
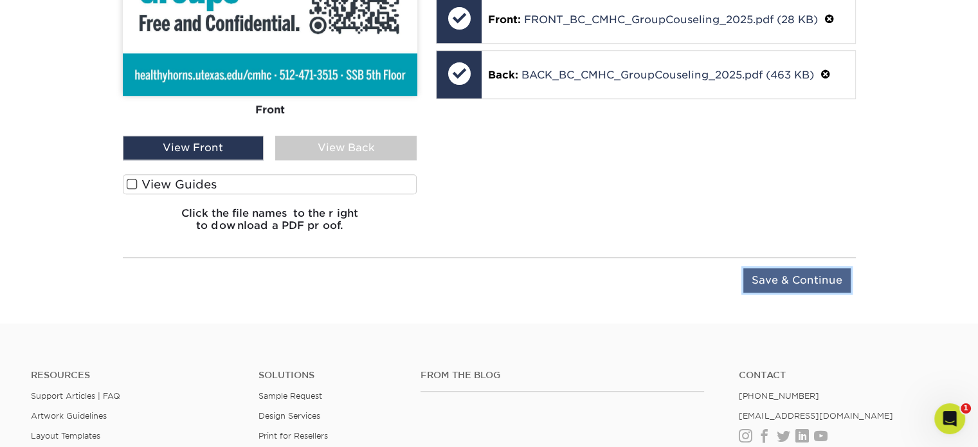
click at [759, 268] on input "Save & Continue" at bounding box center [796, 280] width 107 height 24
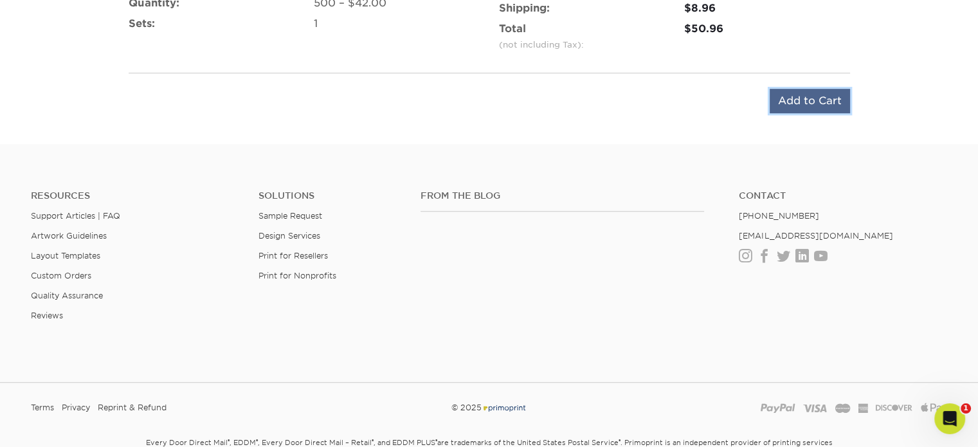
click at [795, 97] on input "Add to Cart" at bounding box center [810, 101] width 80 height 24
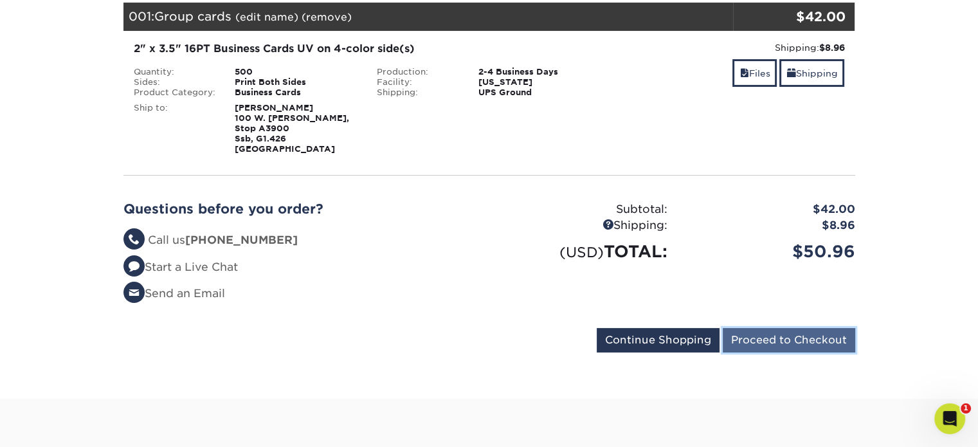
click at [745, 340] on input "Proceed to Checkout" at bounding box center [789, 340] width 132 height 24
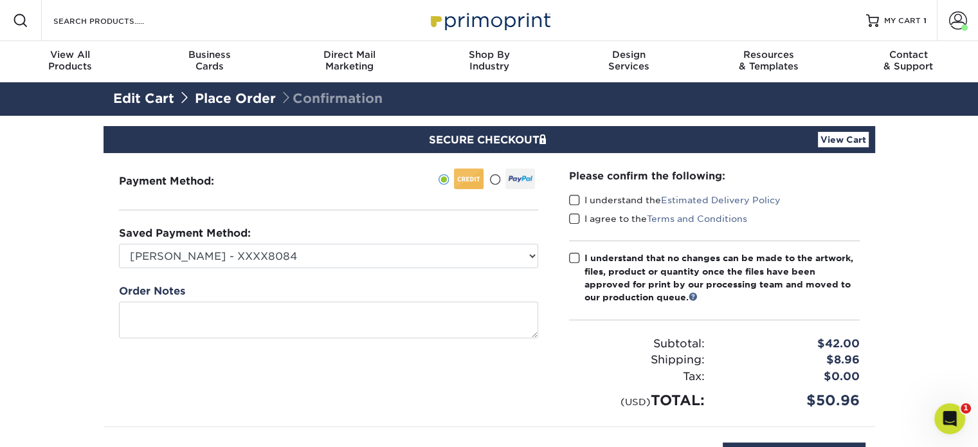
click at [577, 203] on span at bounding box center [574, 200] width 11 height 12
click at [0, 0] on input "I understand the Estimated Delivery Policy" at bounding box center [0, 0] width 0 height 0
click at [575, 217] on span at bounding box center [574, 219] width 11 height 12
click at [0, 0] on input "I agree to the Terms and Conditions" at bounding box center [0, 0] width 0 height 0
click at [574, 252] on span at bounding box center [574, 258] width 11 height 12
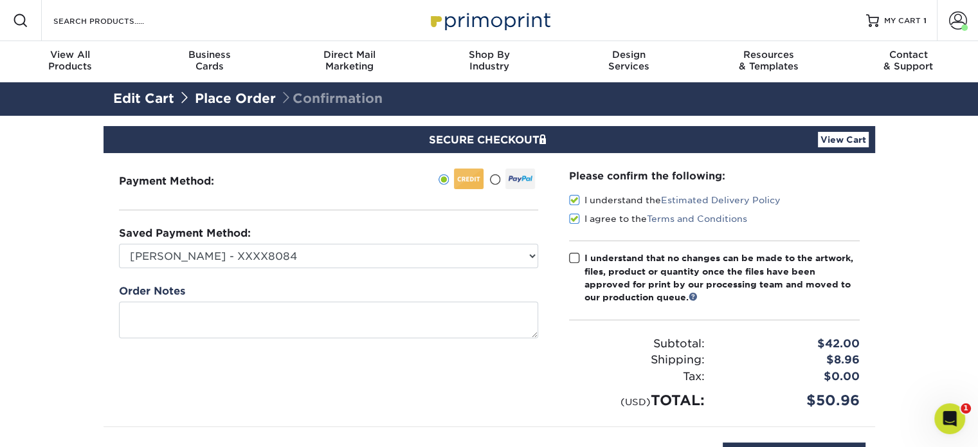
click at [0, 0] on input "I understand that no changes can be made to the artwork, files, product or quan…" at bounding box center [0, 0] width 0 height 0
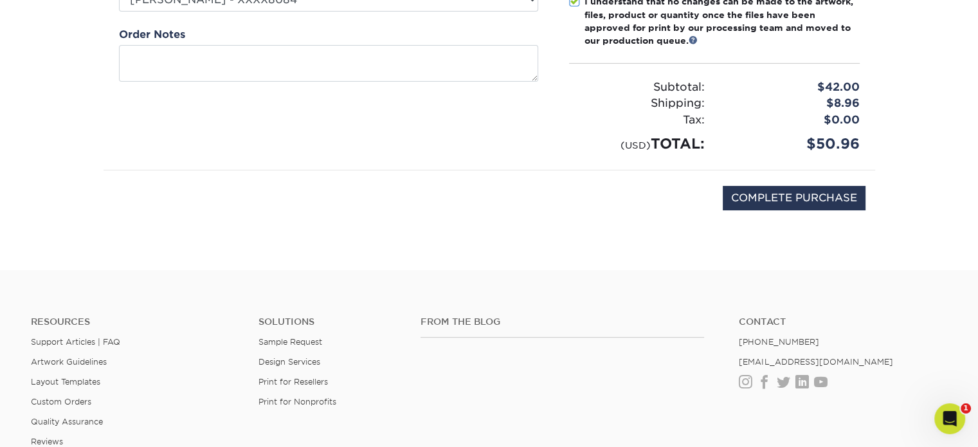
scroll to position [257, 0]
click at [759, 196] on input "COMPLETE PURCHASE" at bounding box center [794, 197] width 143 height 24
type input "PROCESSING, PLEASE WAIT..."
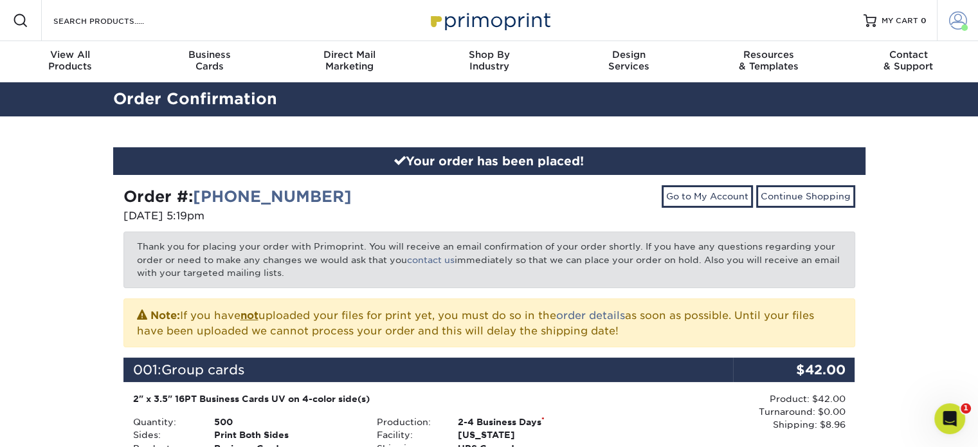
click at [951, 19] on span at bounding box center [958, 21] width 18 height 18
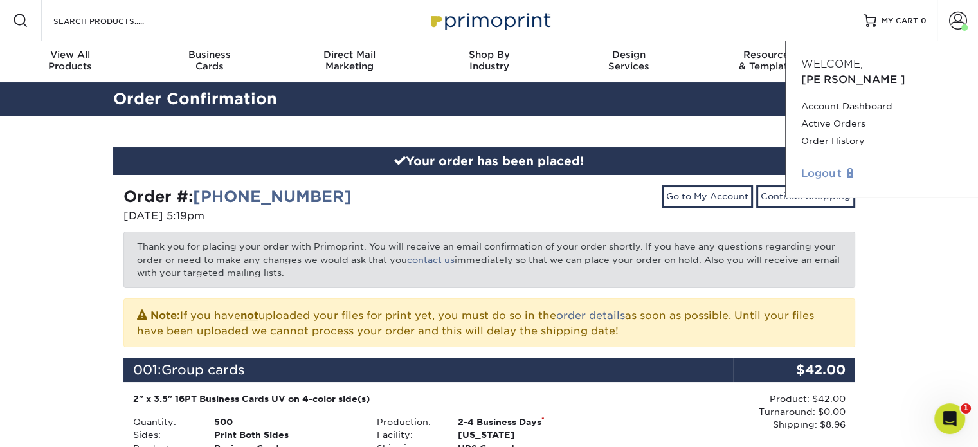
click at [815, 166] on link "Logout" at bounding box center [881, 173] width 161 height 15
